Goal: Information Seeking & Learning: Learn about a topic

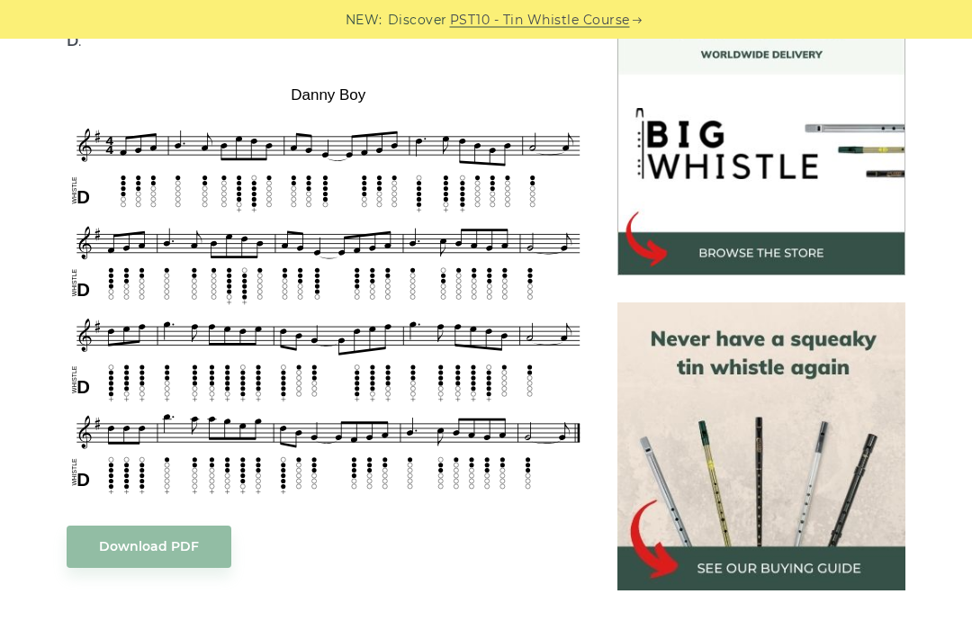
scroll to position [529, 0]
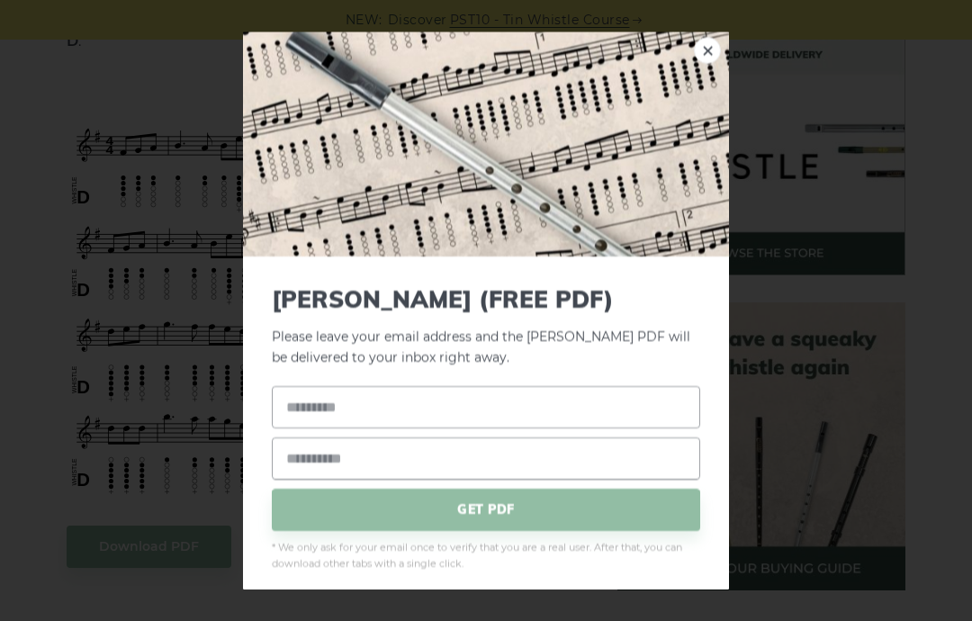
click at [710, 64] on link "×" at bounding box center [707, 50] width 27 height 27
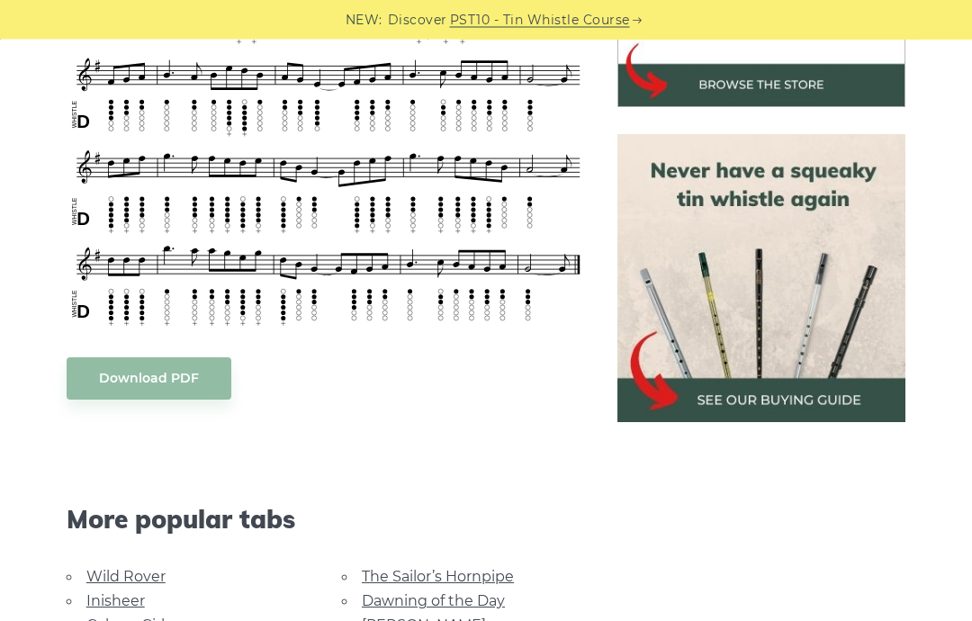
scroll to position [699, 0]
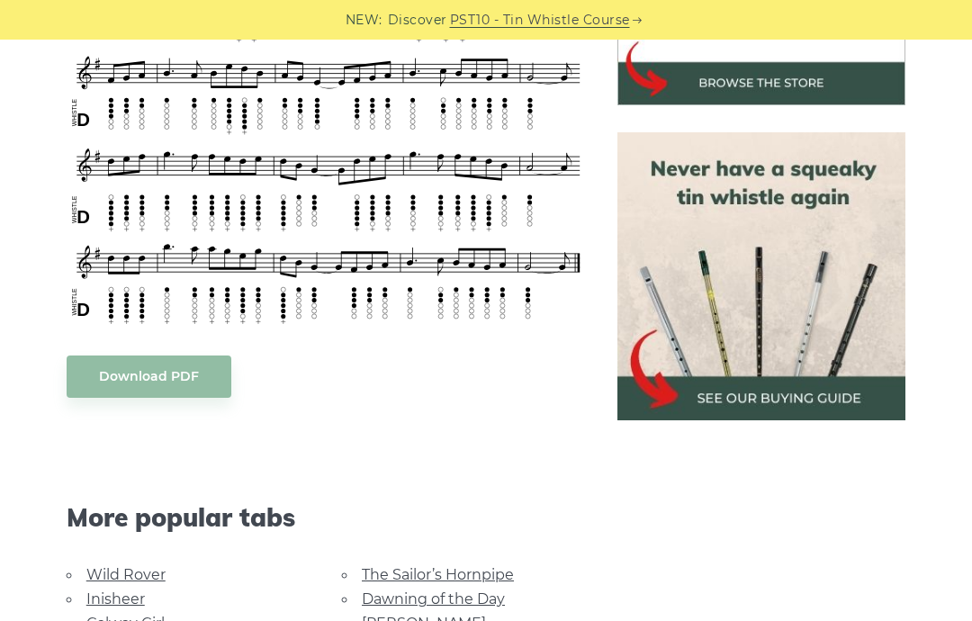
click at [124, 566] on link "Wild Rover" at bounding box center [125, 574] width 79 height 17
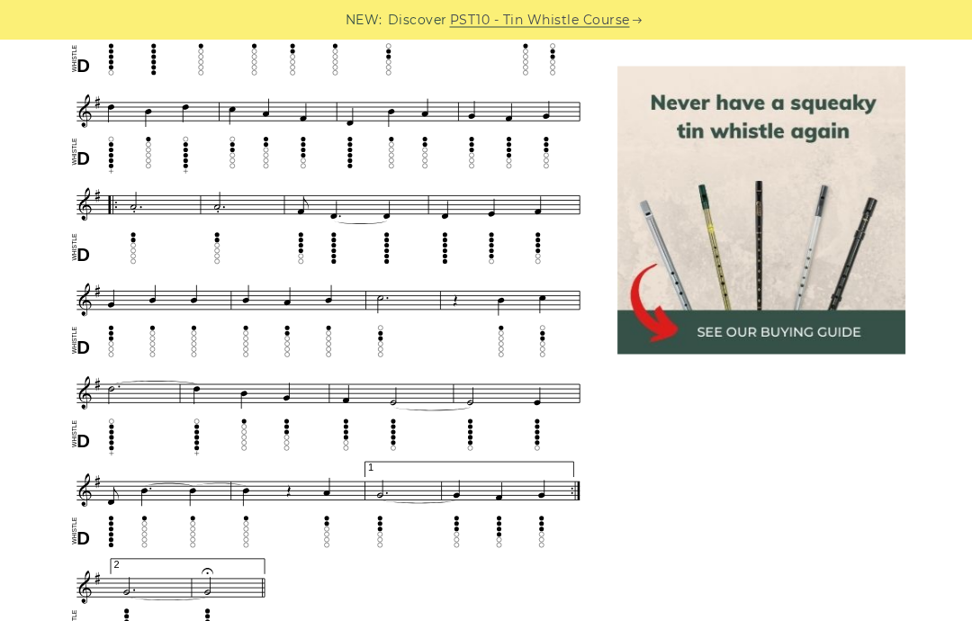
scroll to position [913, 0]
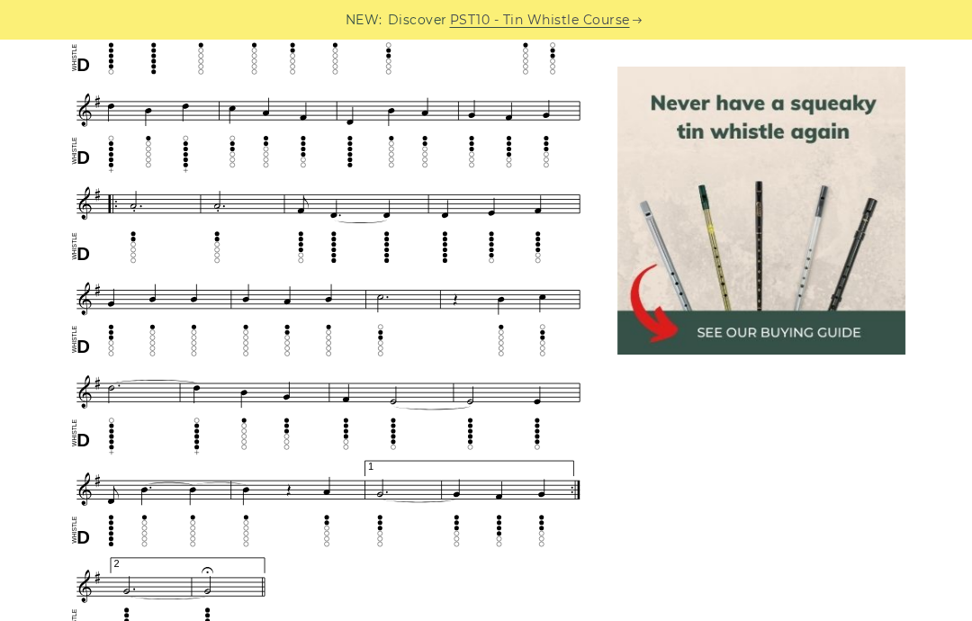
click at [773, 204] on img at bounding box center [762, 211] width 288 height 288
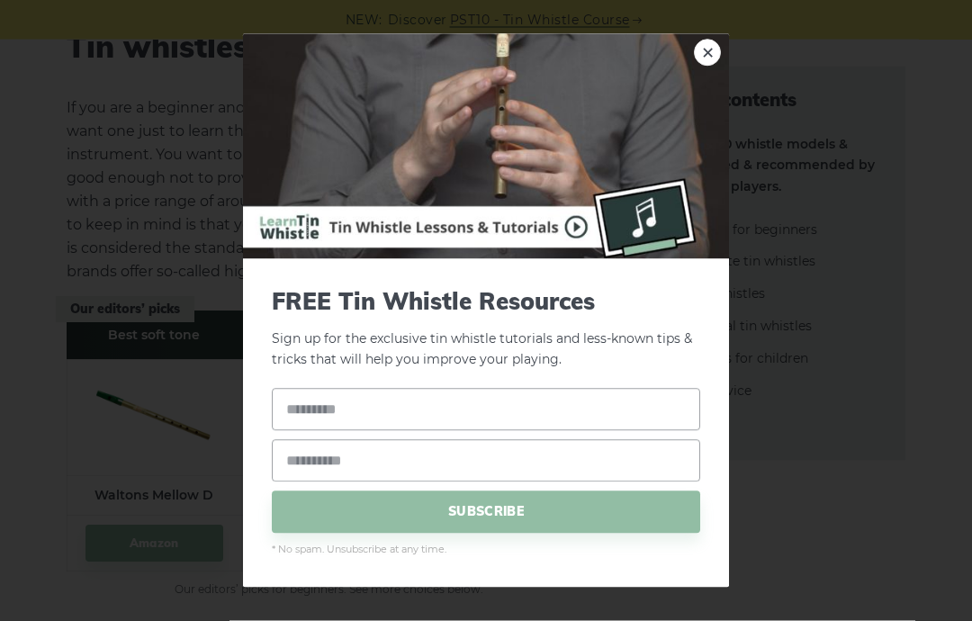
scroll to position [2294, 0]
click at [716, 67] on link "×" at bounding box center [707, 53] width 27 height 27
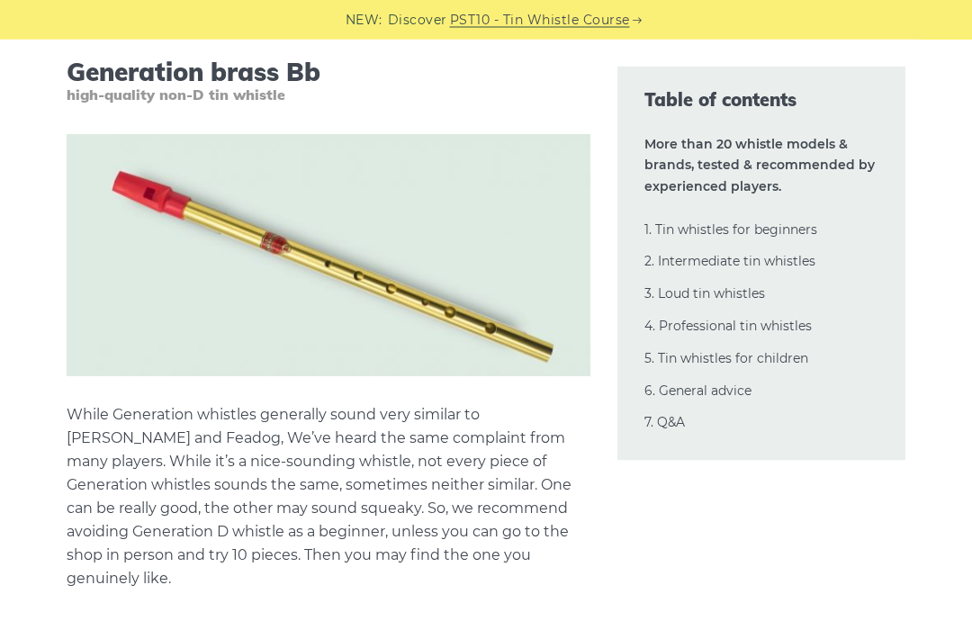
scroll to position [6657, 0]
click at [487, 261] on img at bounding box center [329, 254] width 525 height 242
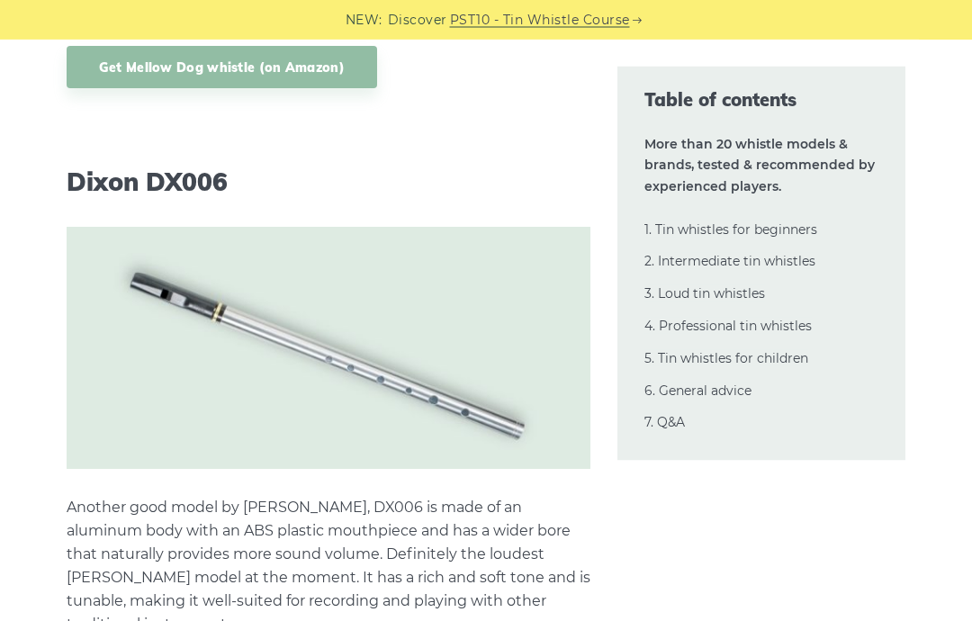
scroll to position [15792, 0]
click at [497, 314] on img at bounding box center [329, 348] width 525 height 242
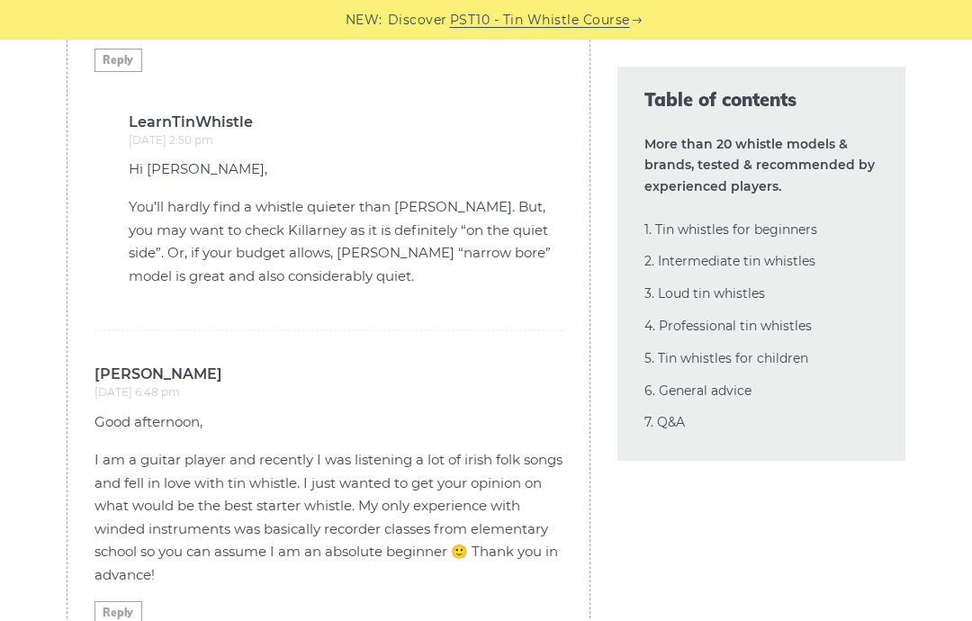
scroll to position [46580, 0]
